Goal: Navigation & Orientation: Find specific page/section

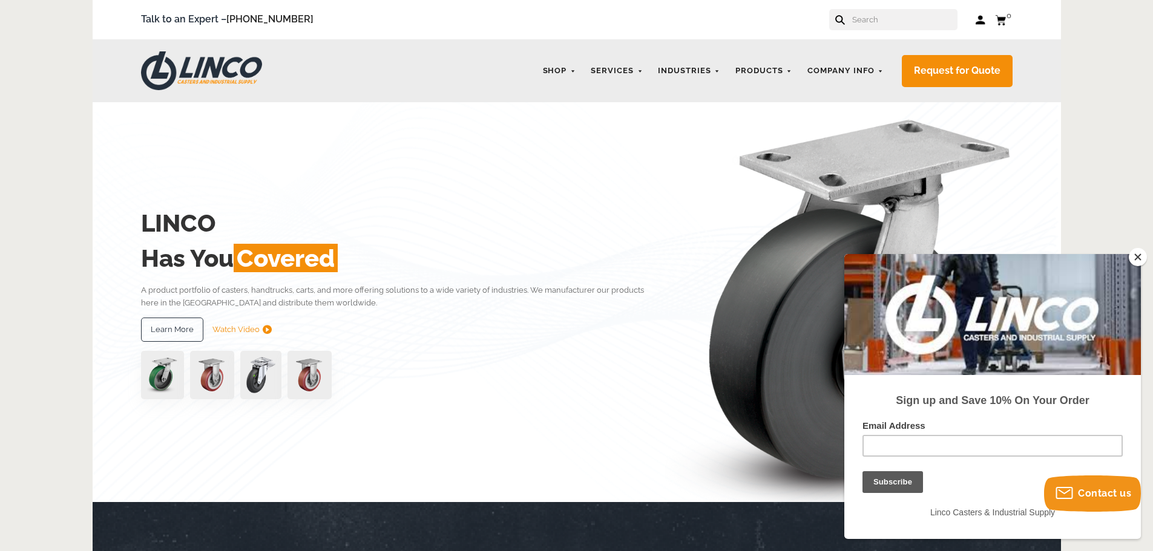
click at [1135, 255] on button "Close" at bounding box center [1138, 257] width 18 height 18
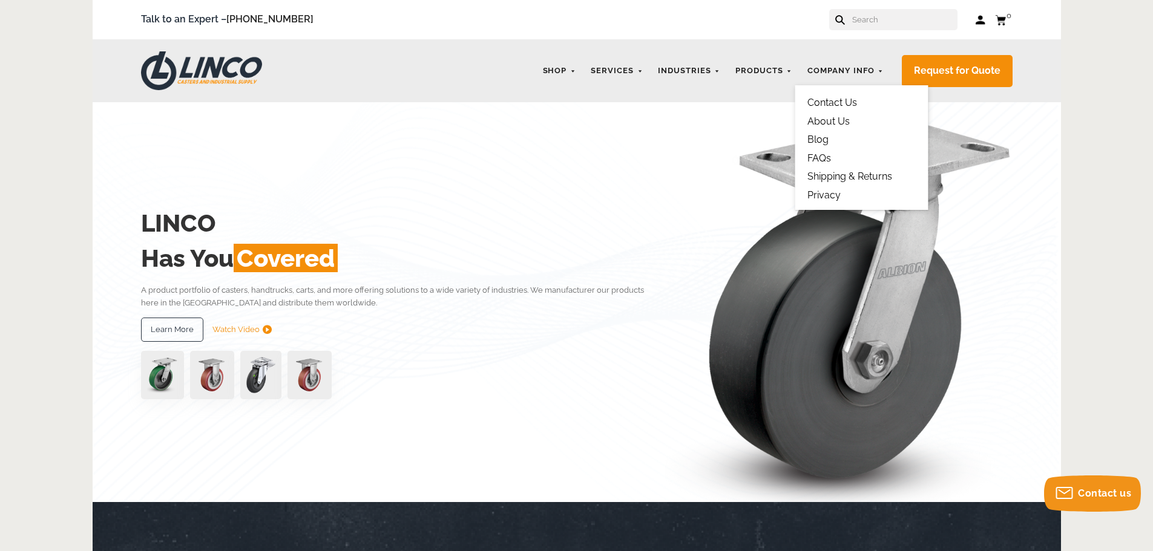
click at [821, 193] on link "Privacy" at bounding box center [823, 194] width 33 height 11
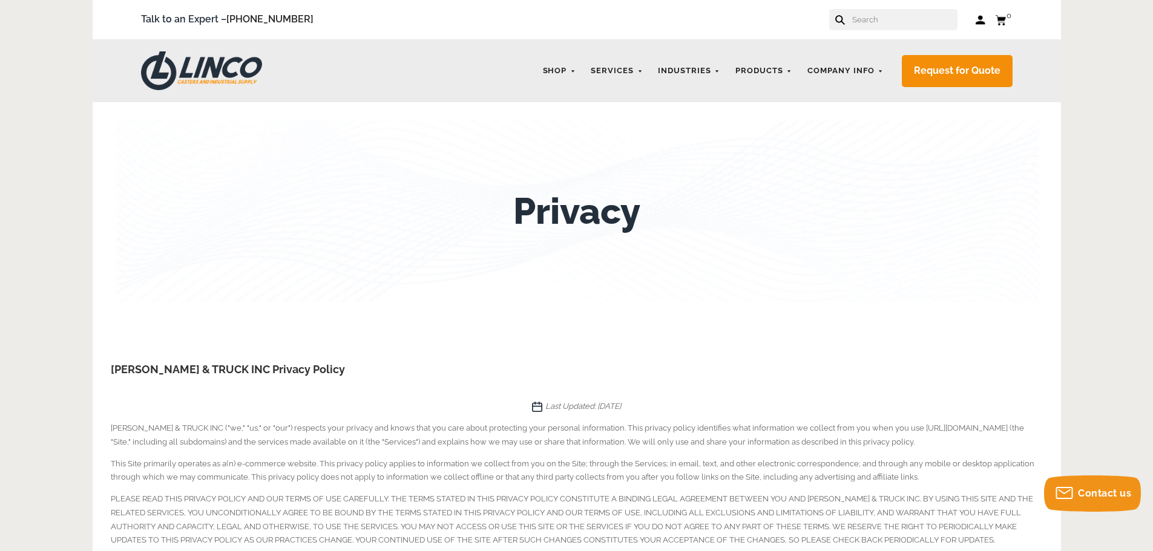
click at [891, 15] on input "text" at bounding box center [904, 19] width 107 height 21
click at [833, 124] on link "About Us" at bounding box center [828, 121] width 42 height 11
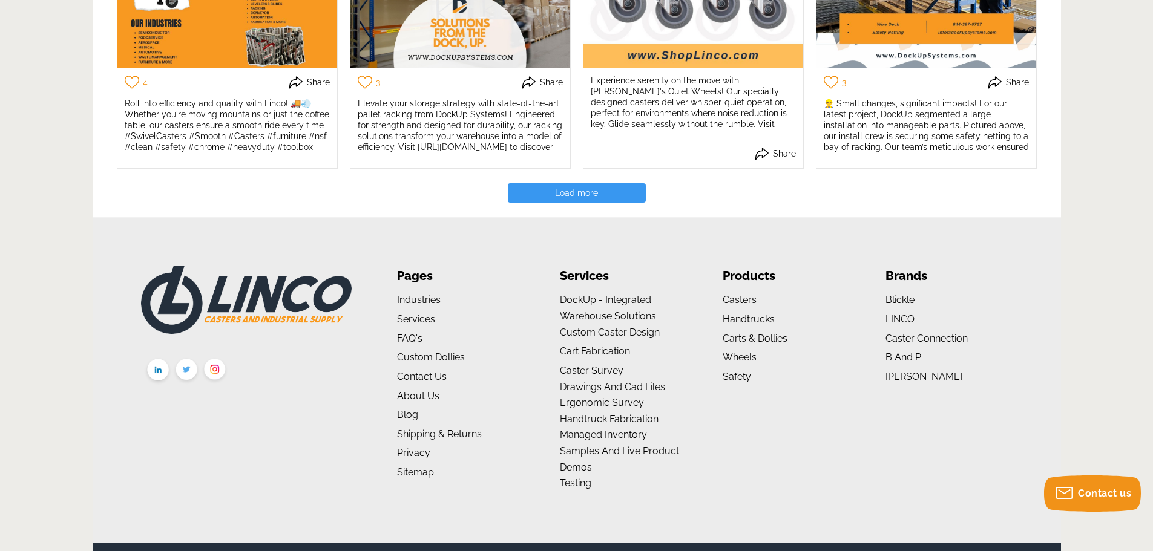
scroll to position [2690, 0]
